Goal: Complete application form

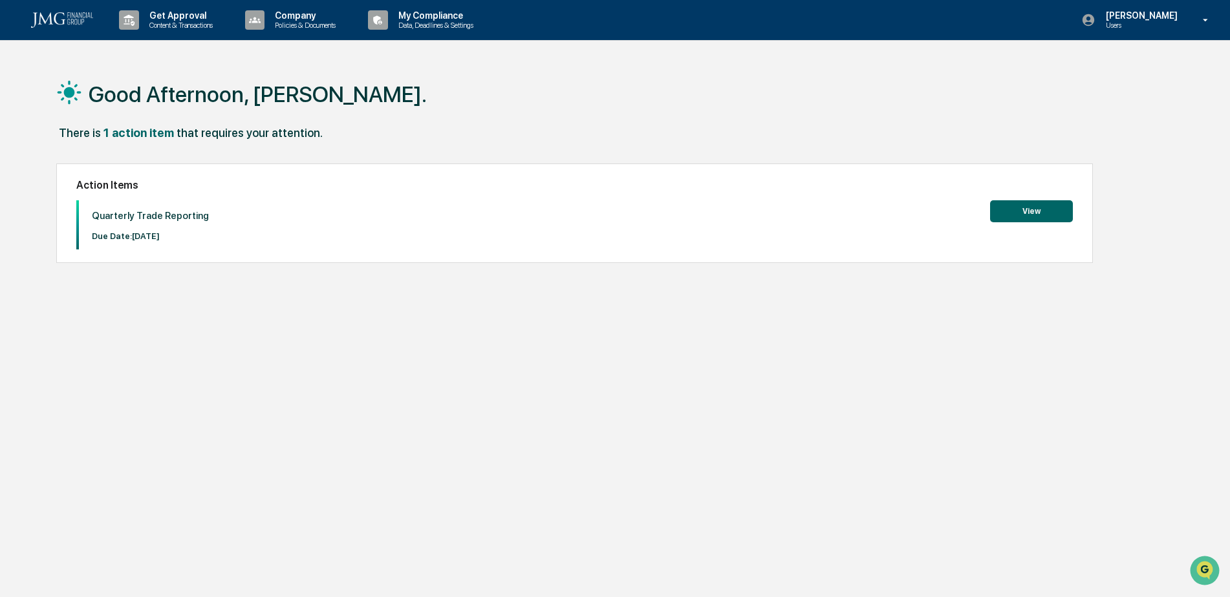
click at [1026, 211] on button "View" at bounding box center [1031, 211] width 83 height 22
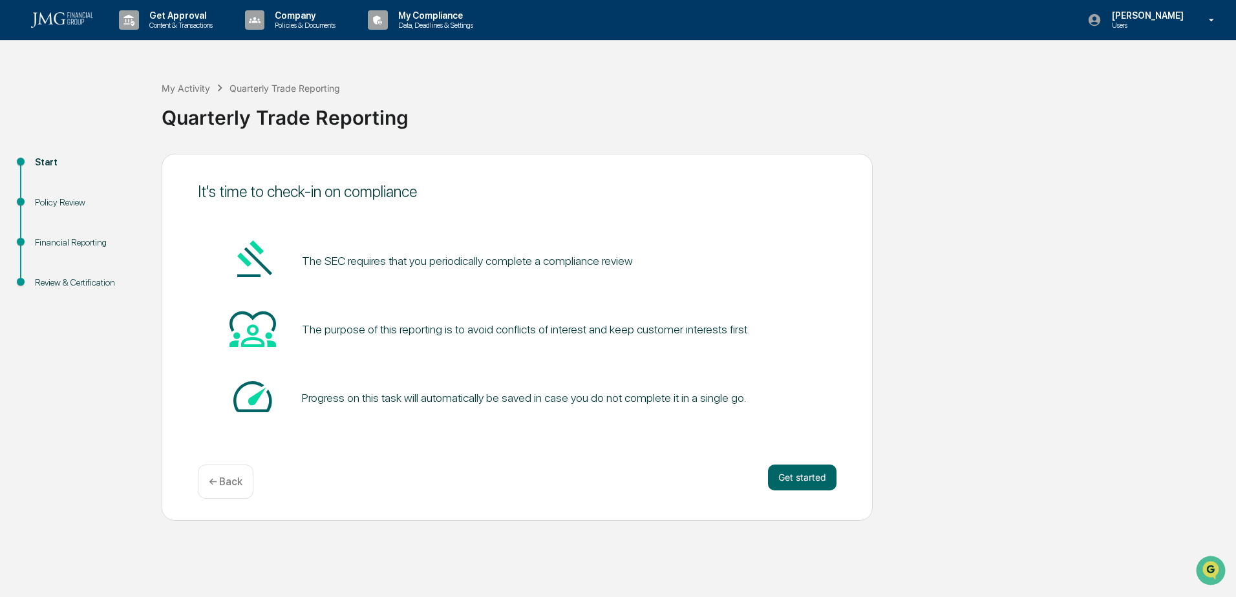
click at [801, 477] on button "Get started" at bounding box center [802, 478] width 69 height 26
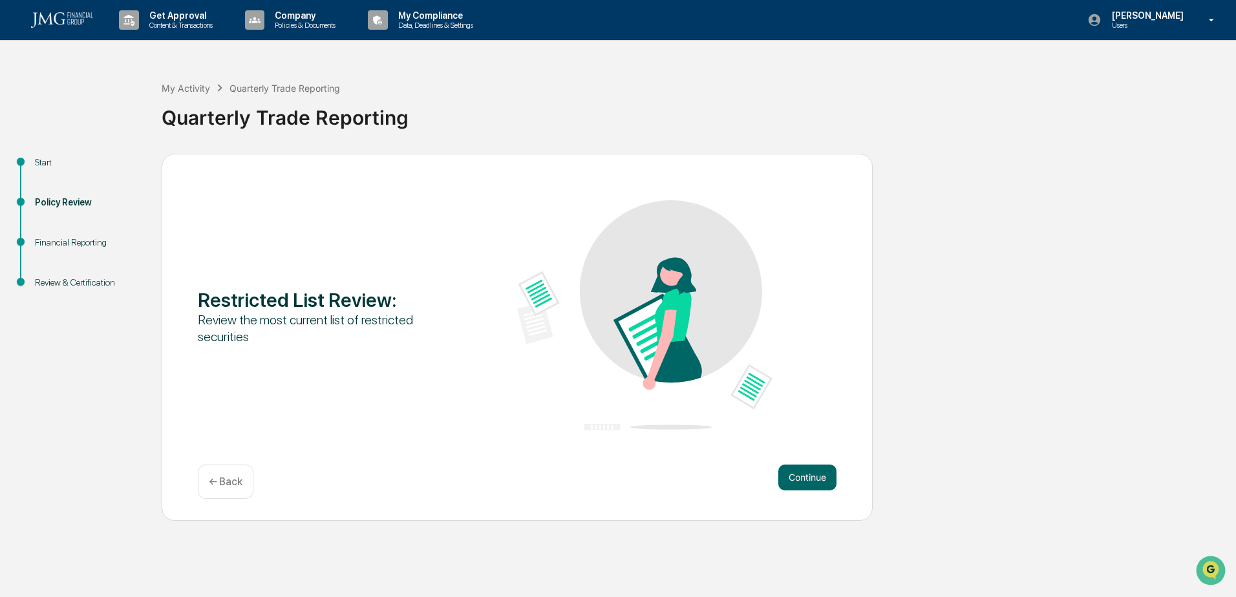
click at [801, 477] on button "Continue" at bounding box center [807, 478] width 58 height 26
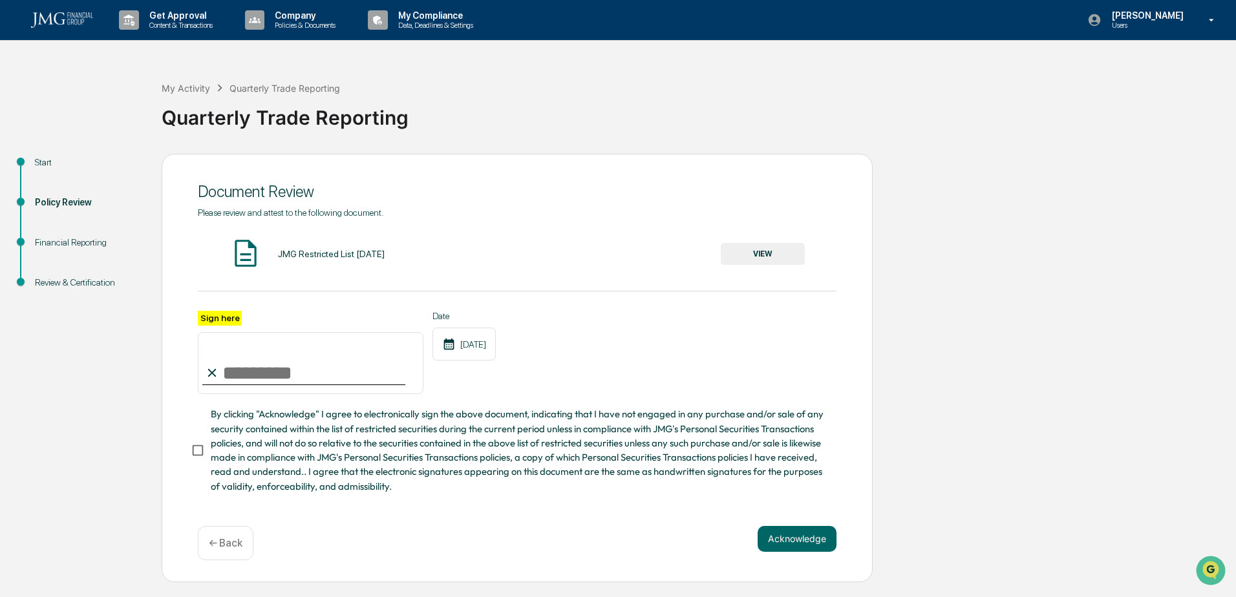
click at [760, 254] on button "VIEW" at bounding box center [763, 254] width 84 height 22
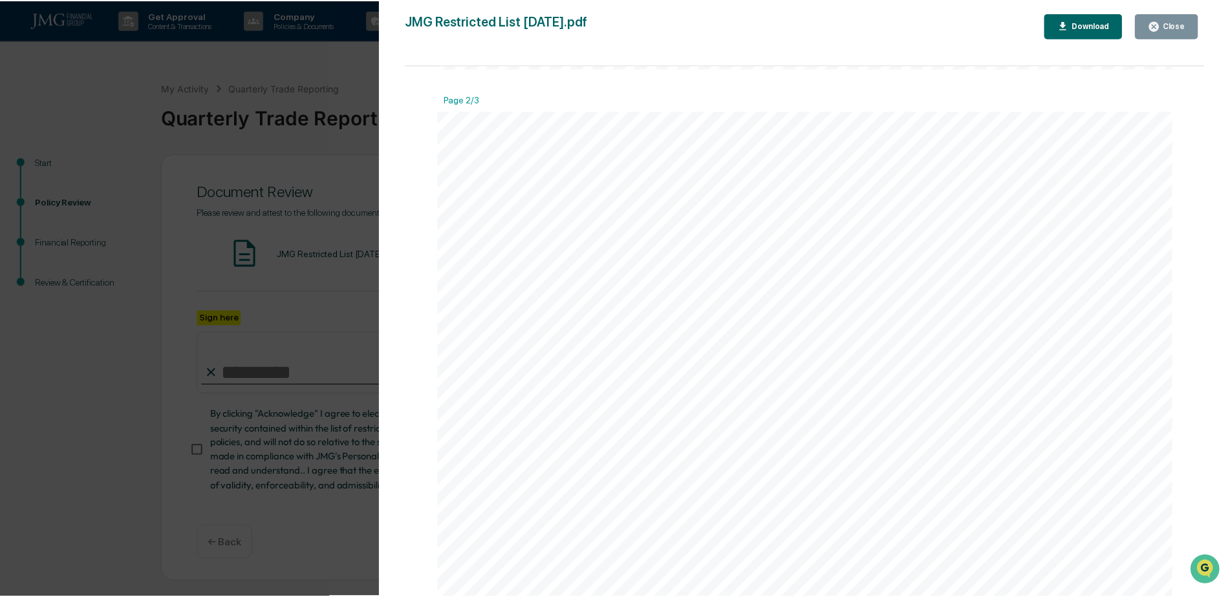
scroll to position [963, 0]
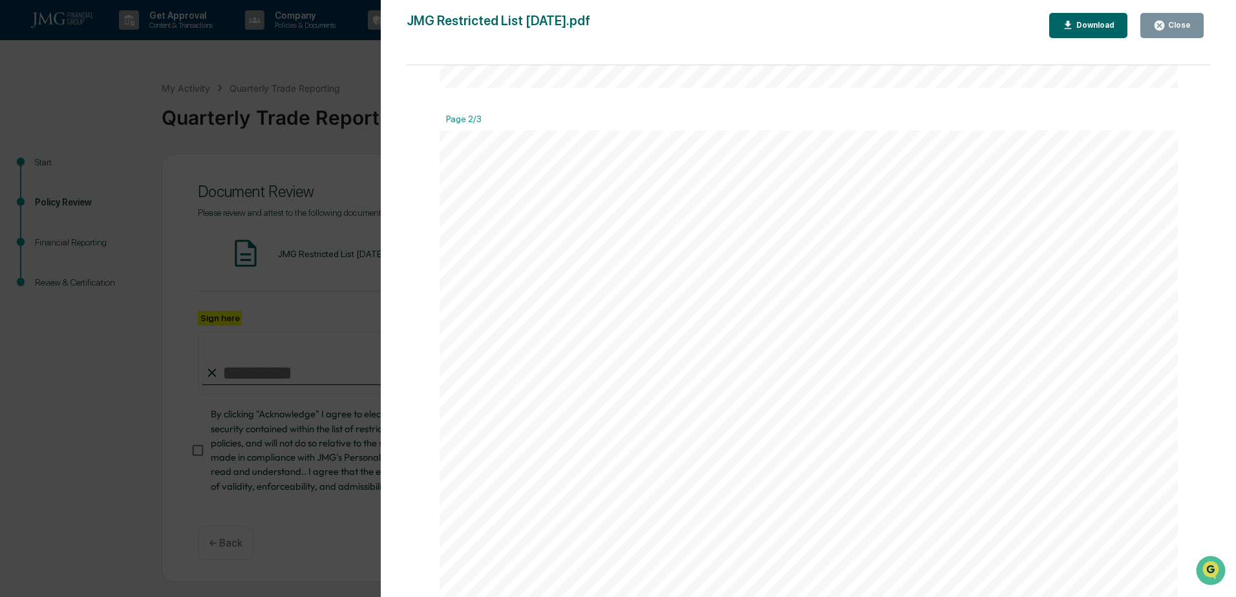
click at [1179, 27] on div "Close" at bounding box center [1178, 25] width 25 height 9
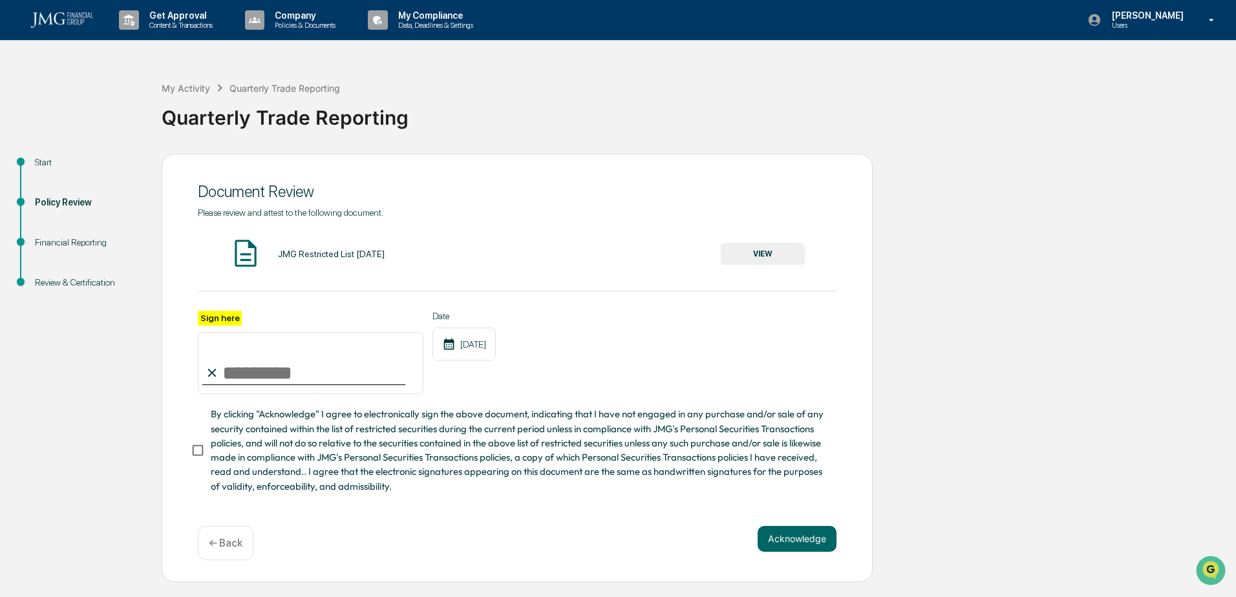
click at [257, 381] on input "Sign here" at bounding box center [311, 363] width 226 height 62
type input "**********"
click at [788, 551] on button "Acknowledge" at bounding box center [797, 539] width 79 height 26
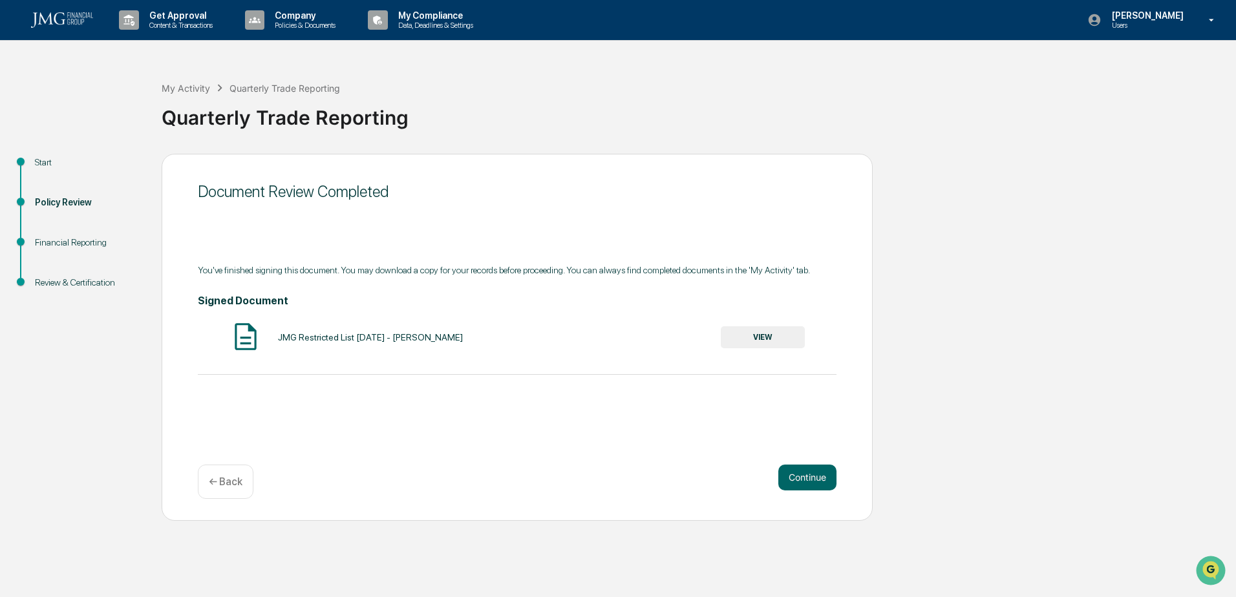
click at [800, 481] on button "Continue" at bounding box center [807, 478] width 58 height 26
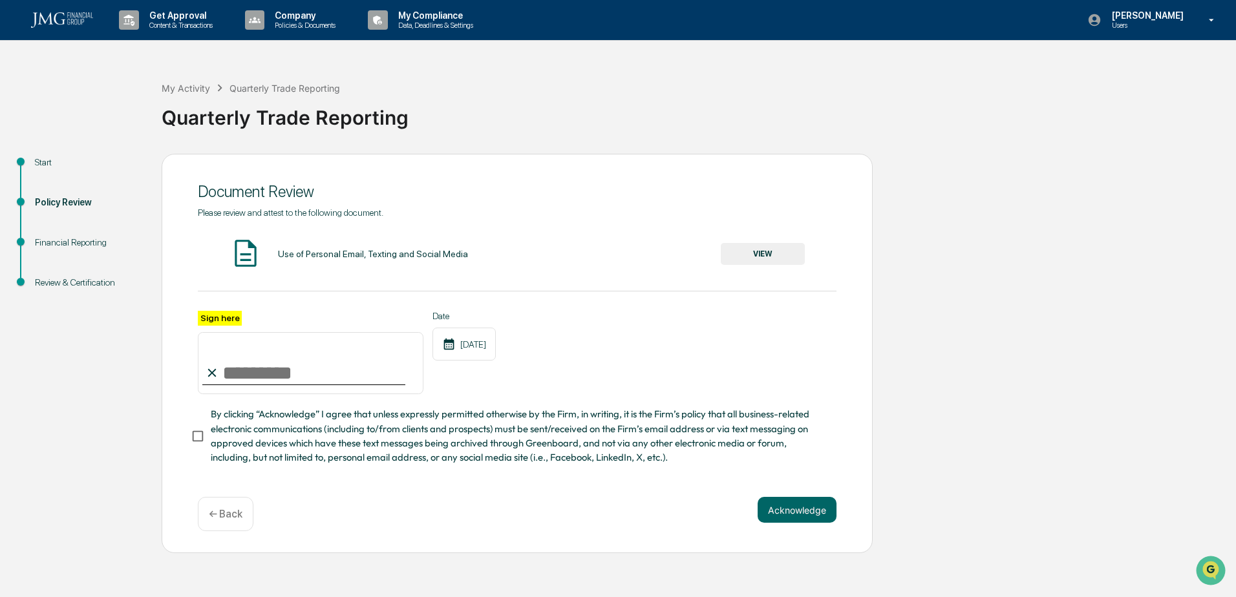
click at [765, 253] on button "VIEW" at bounding box center [763, 254] width 84 height 22
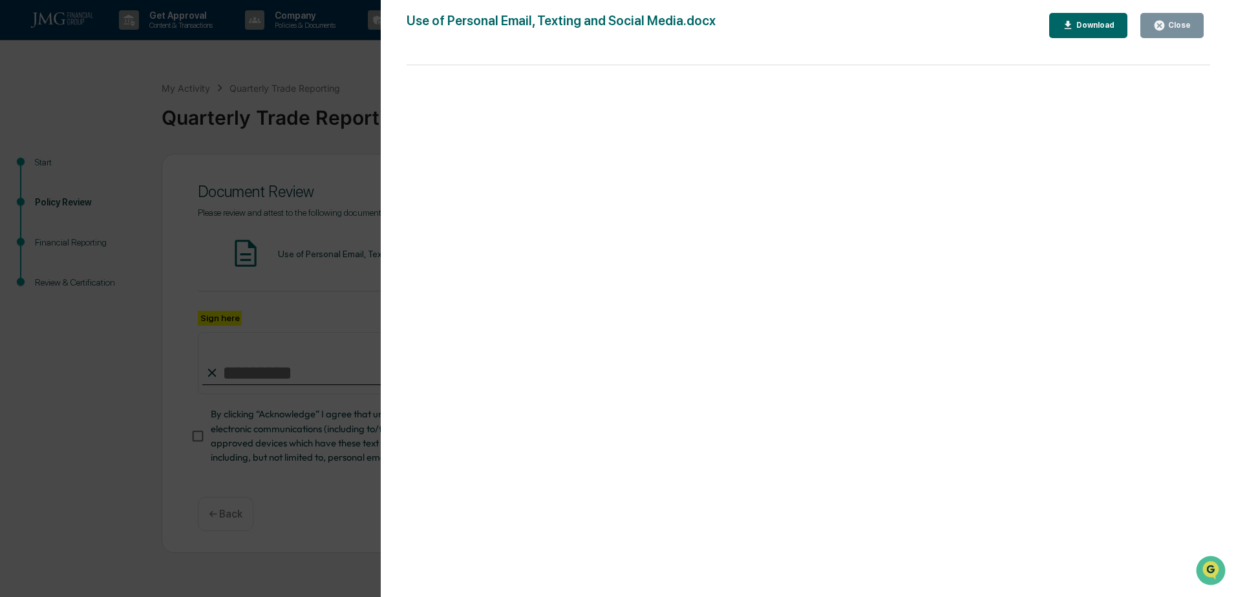
click at [1171, 32] on button "Close" at bounding box center [1172, 25] width 63 height 25
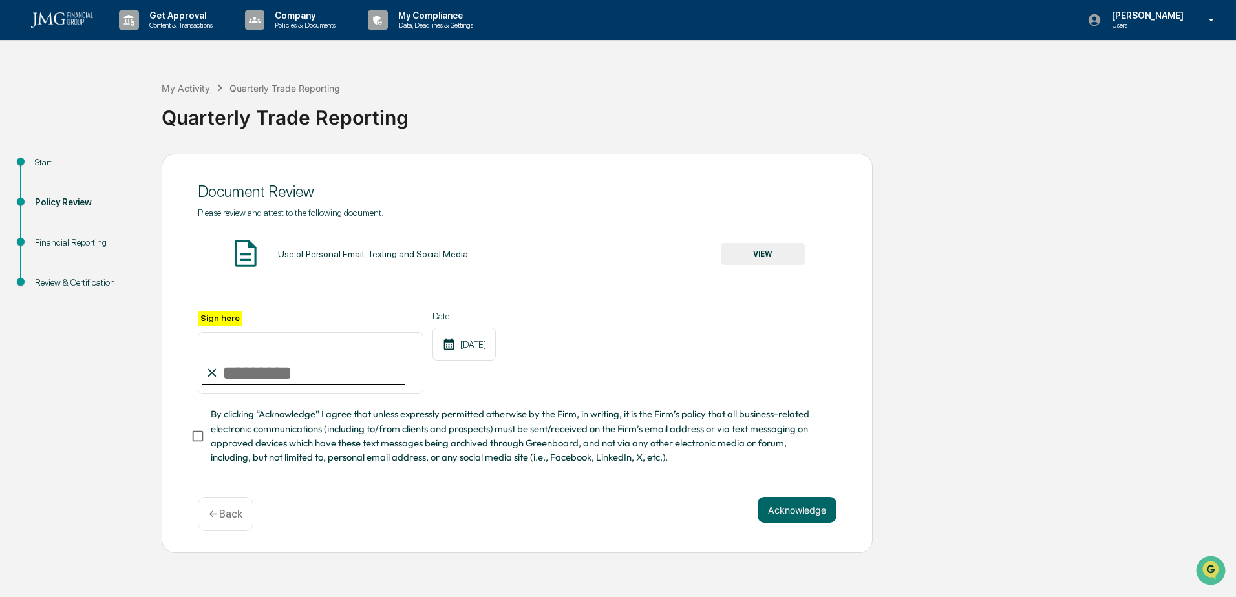
click at [253, 367] on input "Sign here" at bounding box center [311, 363] width 226 height 62
type input "**********"
click at [789, 519] on button "Acknowledge" at bounding box center [797, 510] width 79 height 26
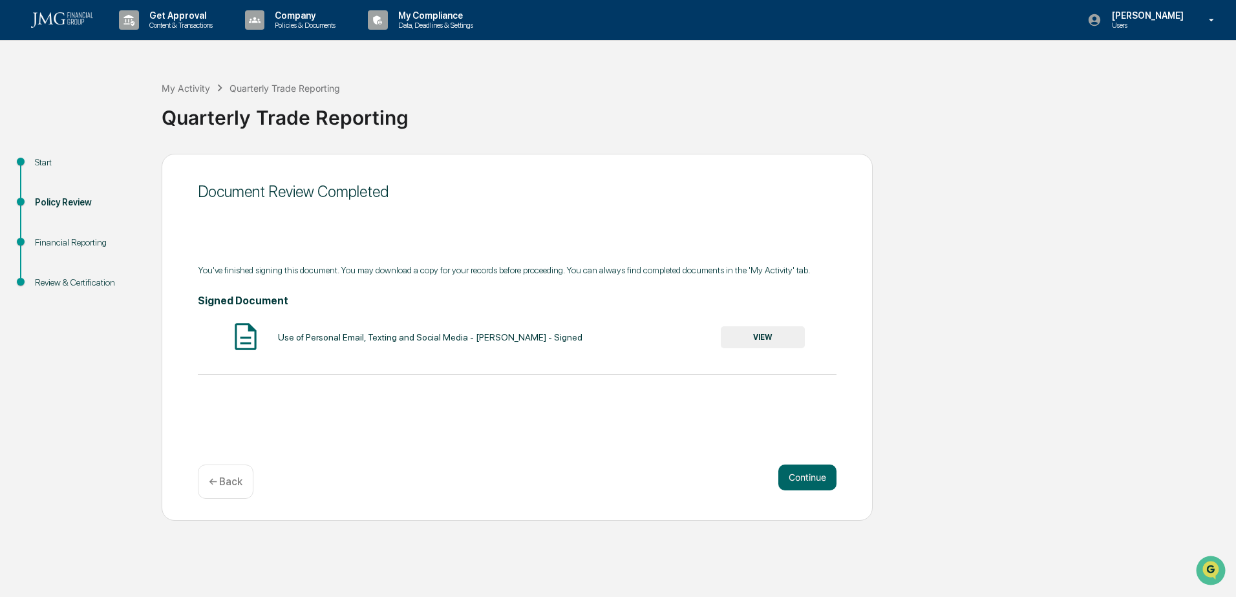
click at [804, 478] on button "Continue" at bounding box center [807, 478] width 58 height 26
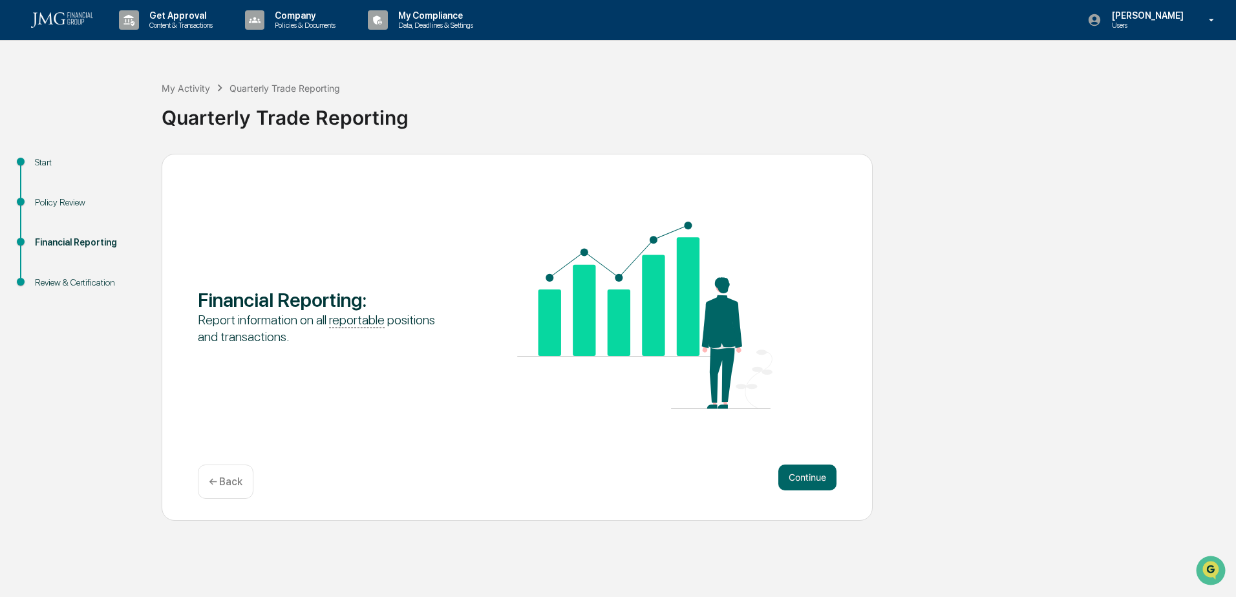
click at [810, 479] on button "Continue" at bounding box center [807, 478] width 58 height 26
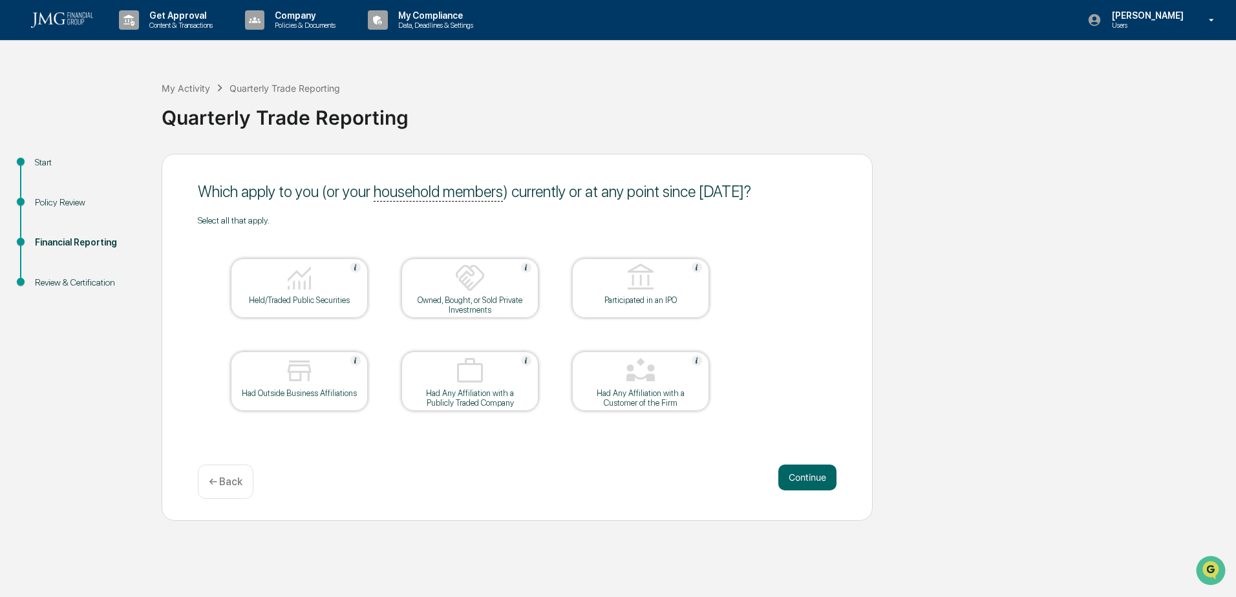
click at [804, 478] on button "Continue" at bounding box center [807, 478] width 58 height 26
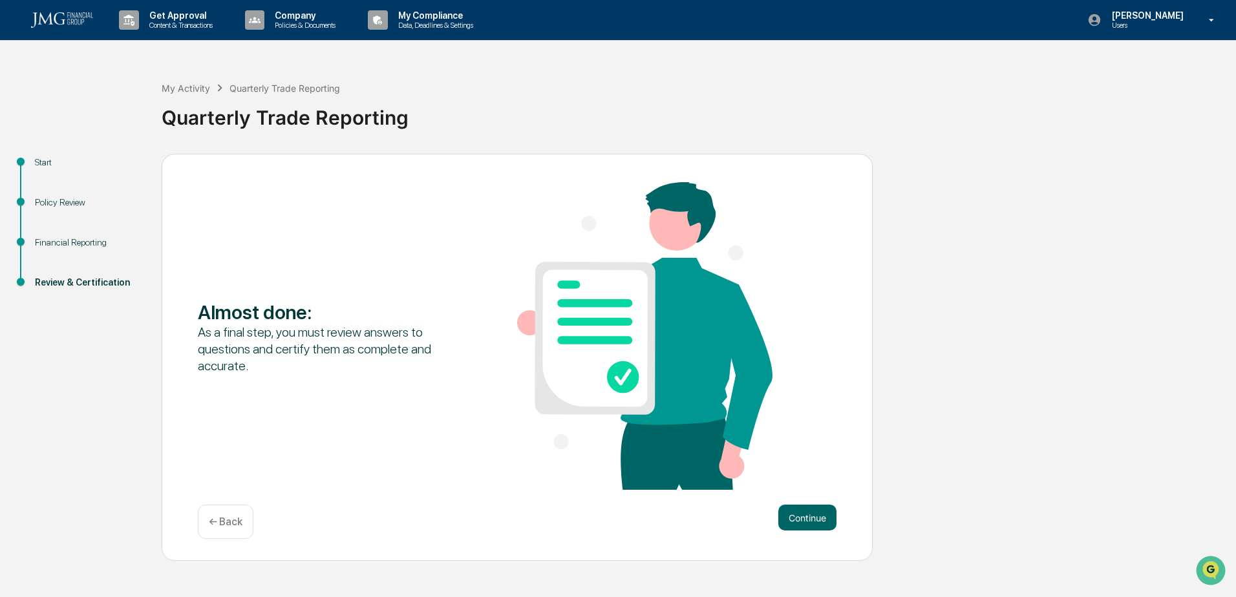
click at [807, 519] on button "Continue" at bounding box center [807, 518] width 58 height 26
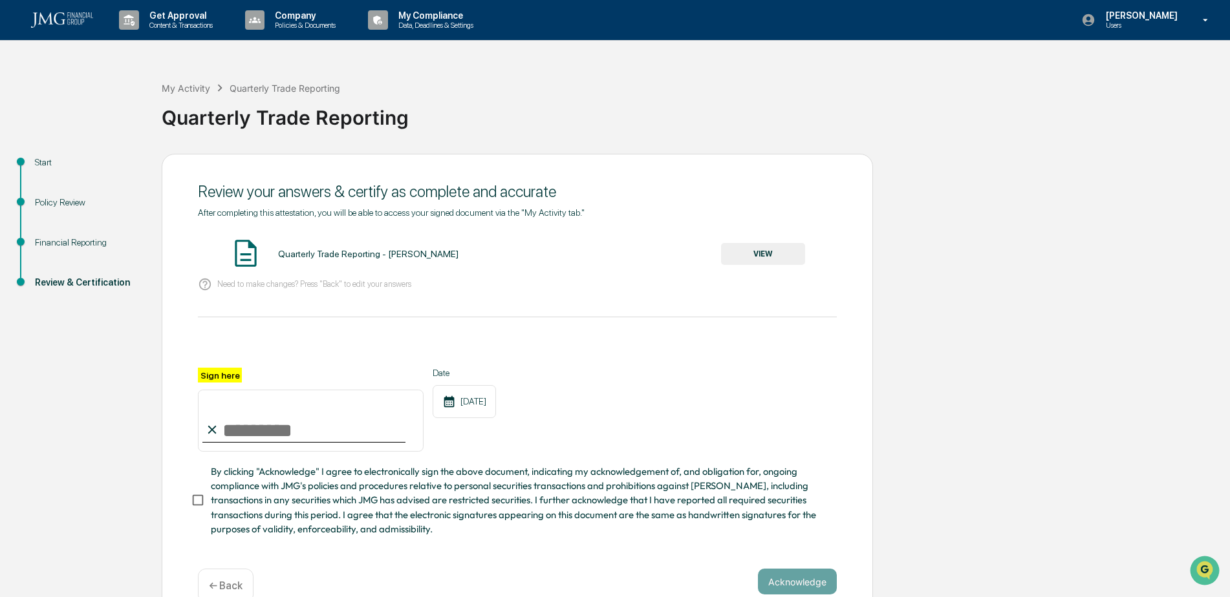
click at [756, 255] on button "VIEW" at bounding box center [763, 254] width 84 height 22
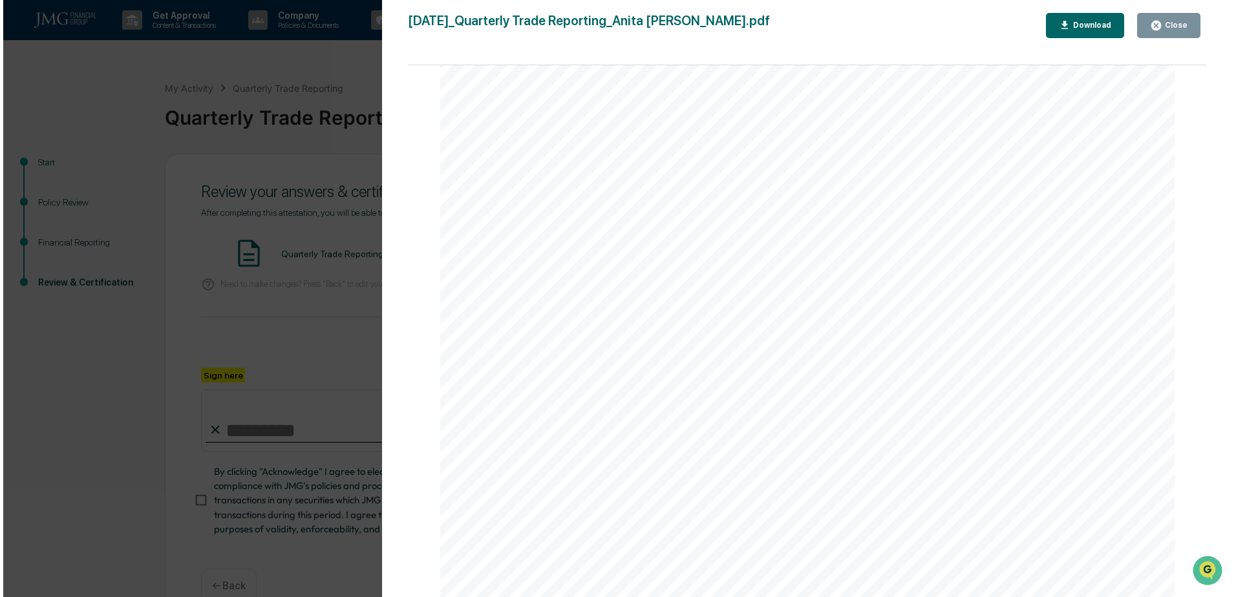
scroll to position [1554, 0]
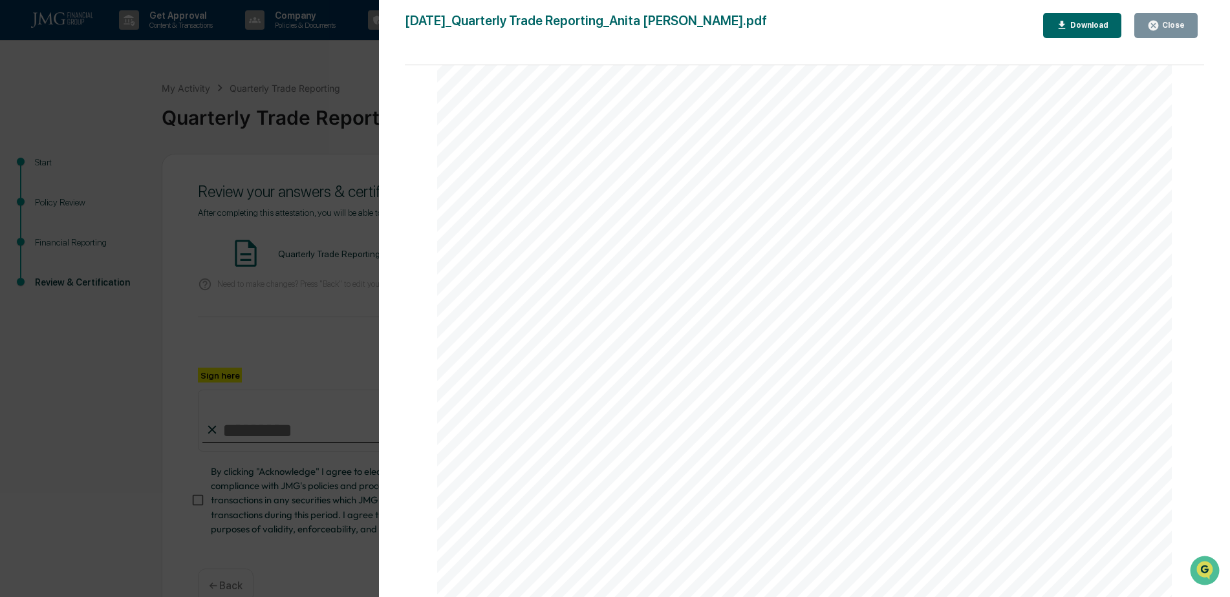
click at [1172, 22] on div "Close" at bounding box center [1171, 25] width 25 height 9
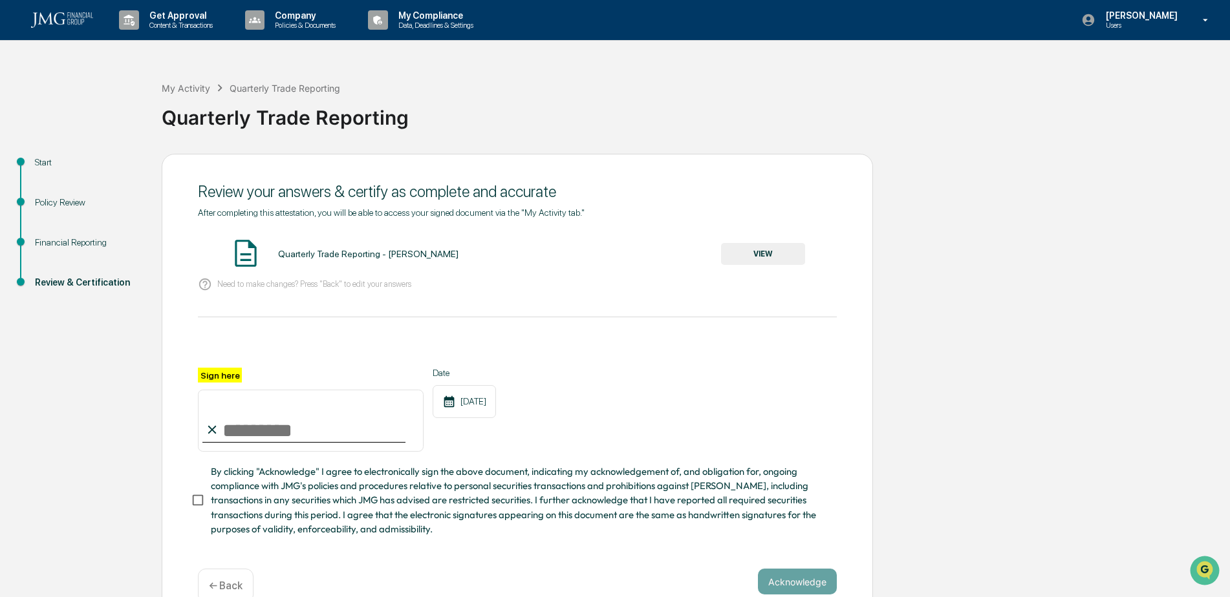
click at [255, 425] on input "Sign here" at bounding box center [311, 421] width 226 height 62
type input "**********"
click at [787, 585] on button "Acknowledge" at bounding box center [797, 582] width 79 height 26
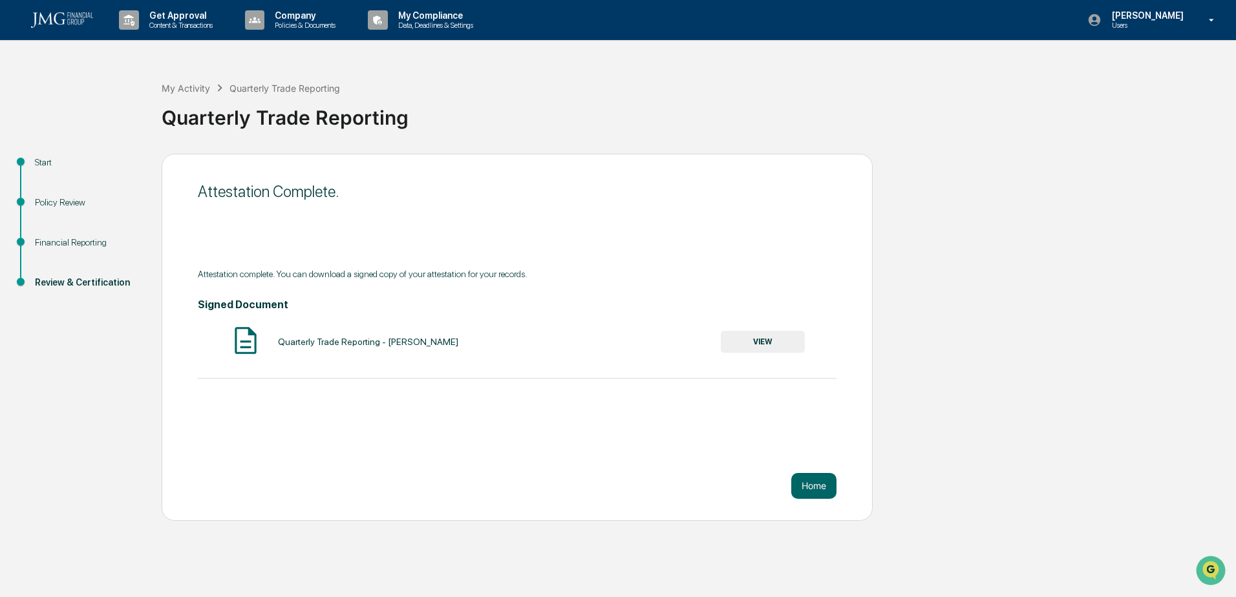
click at [814, 487] on button "Home" at bounding box center [813, 486] width 45 height 26
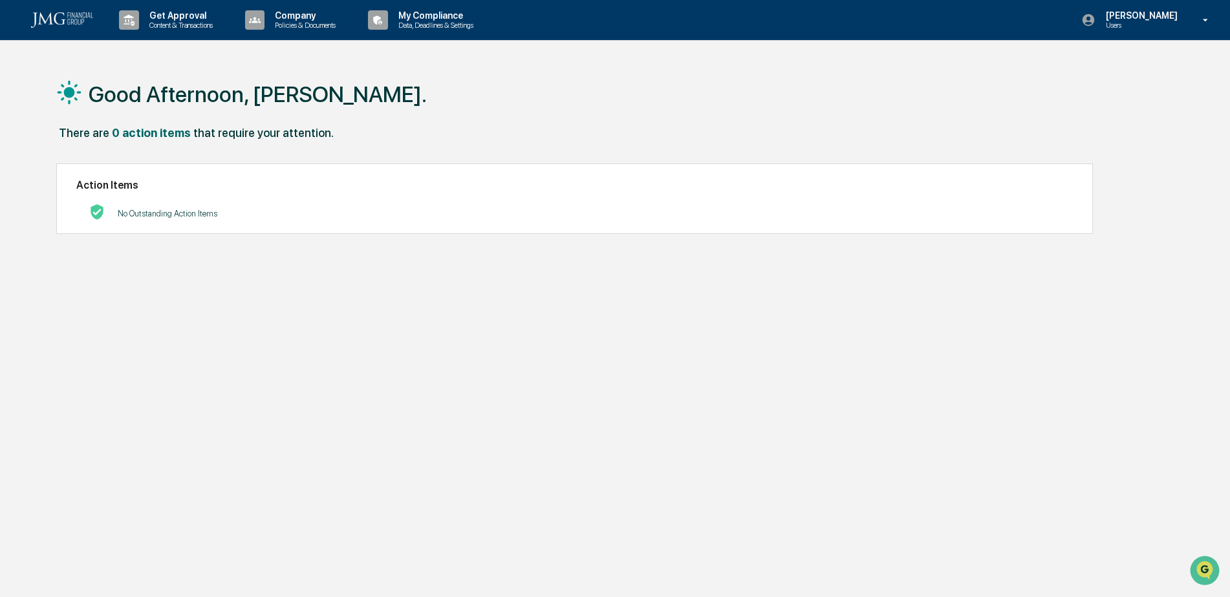
click at [1160, 12] on p "[PERSON_NAME]" at bounding box center [1139, 15] width 89 height 10
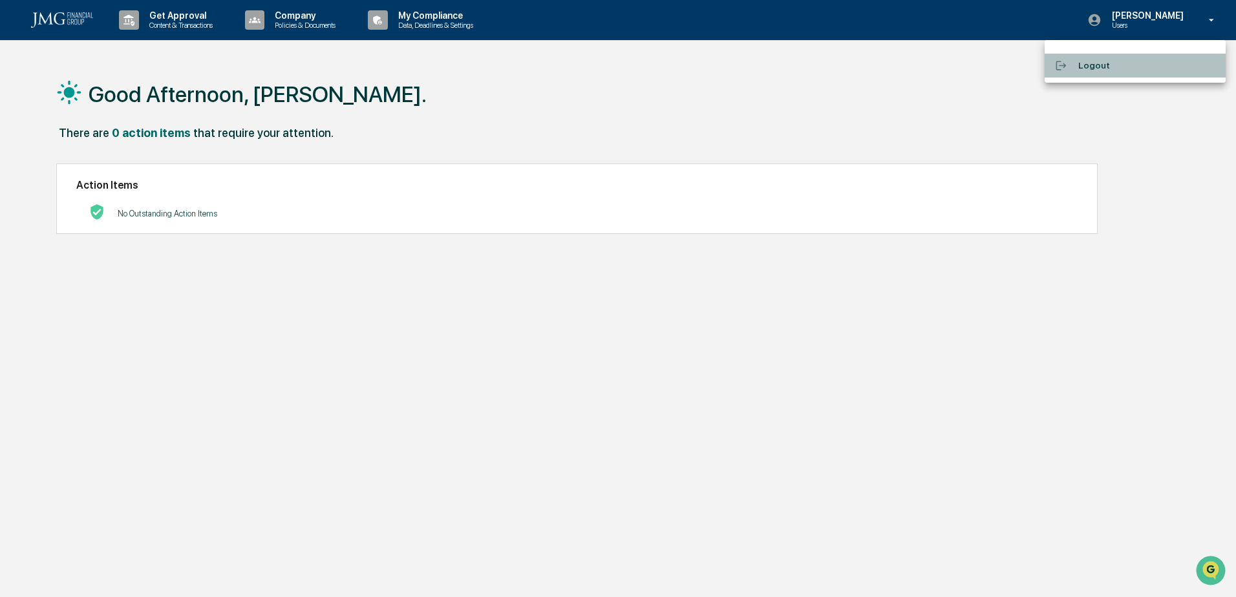
click at [1090, 67] on li "Logout" at bounding box center [1135, 66] width 181 height 24
